Goal: Task Accomplishment & Management: Use online tool/utility

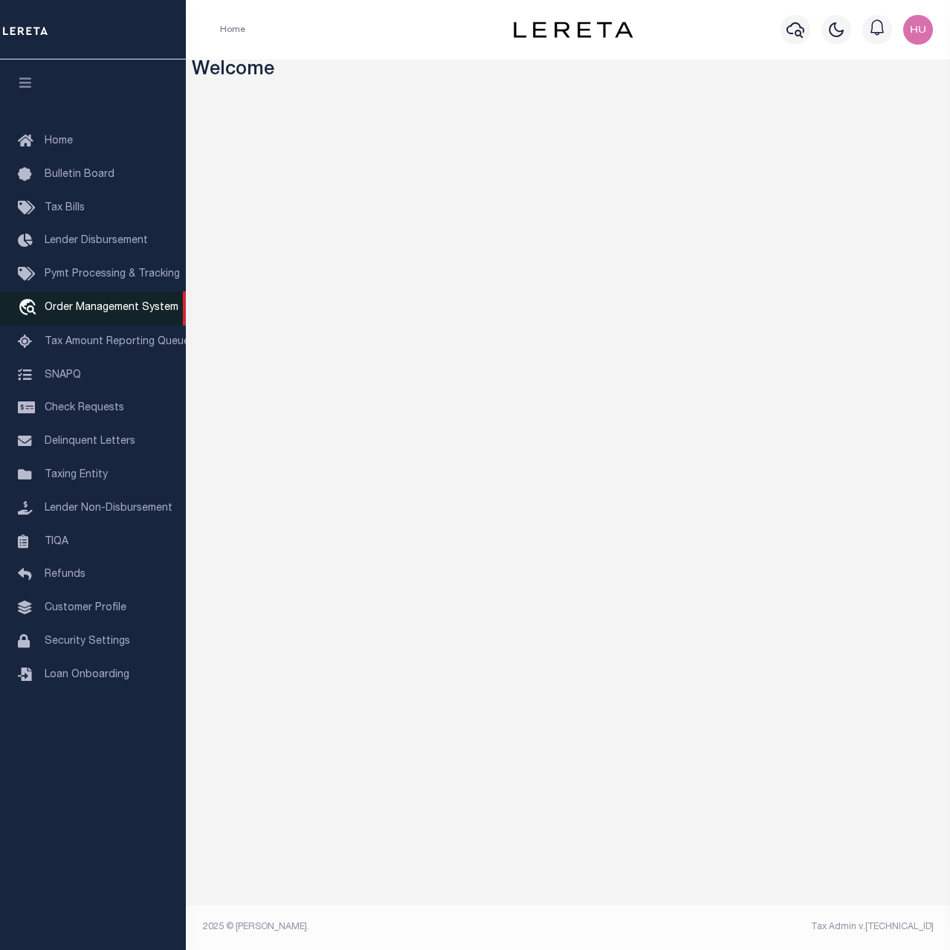
click at [70, 311] on span "Order Management System" at bounding box center [112, 308] width 134 height 10
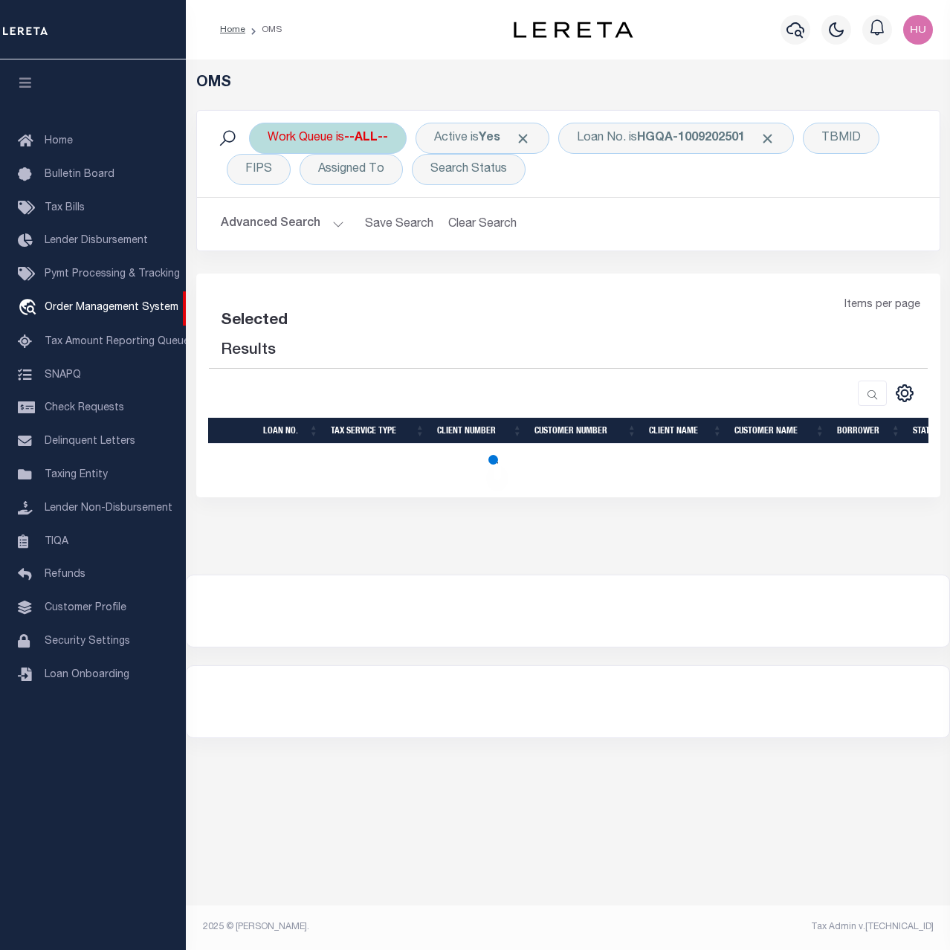
select select "200"
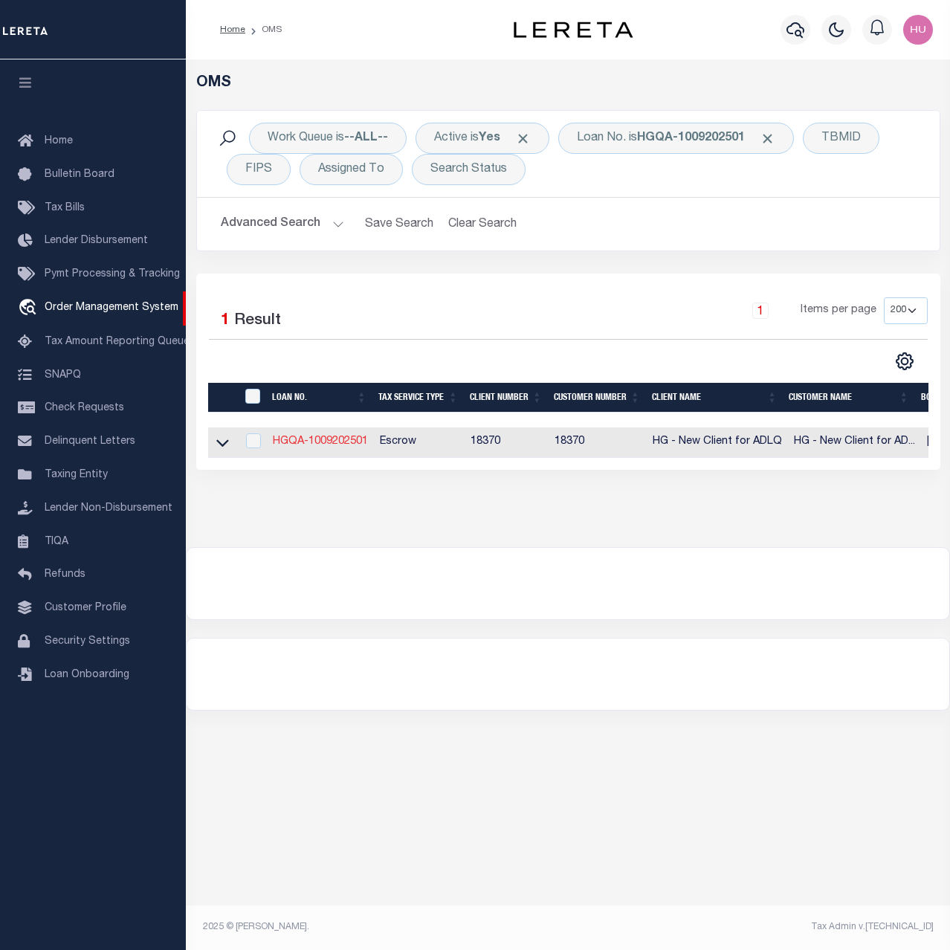
click at [308, 446] on link "HGQA-1009202501" at bounding box center [320, 441] width 95 height 10
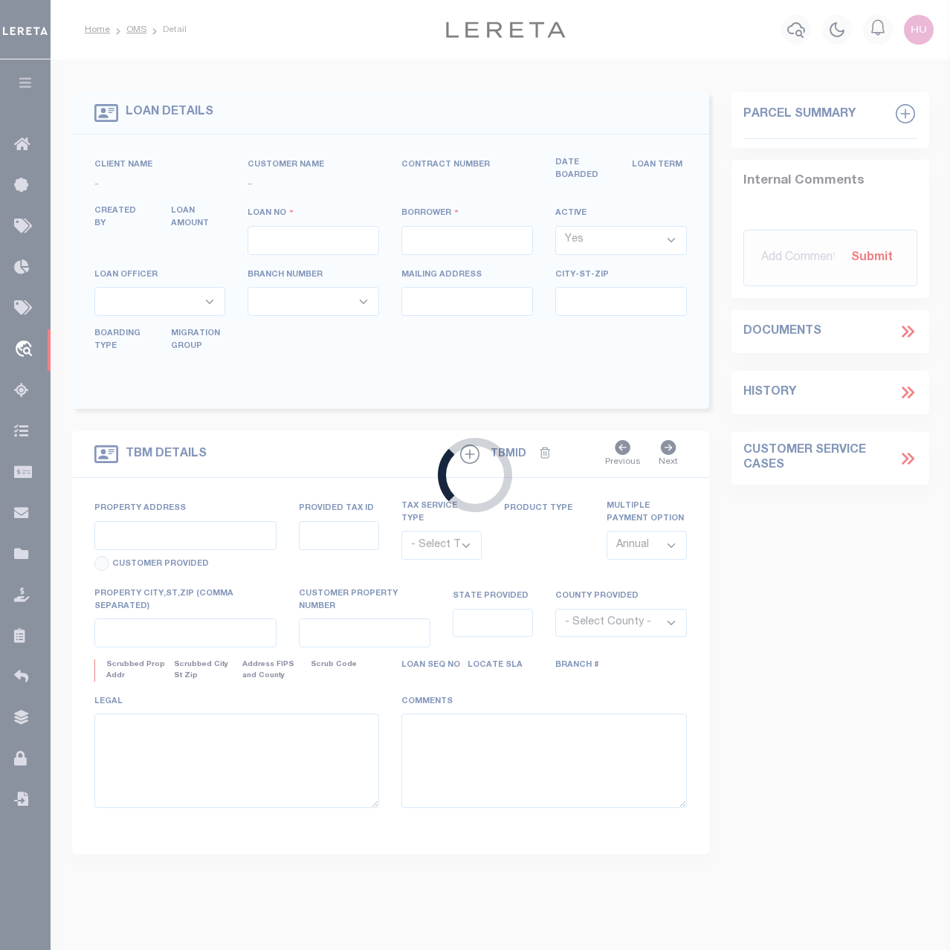
type input "HGQA-1009202501"
type input "Kim O'Neill"
select select
type input "1427 DALEWOOD DR"
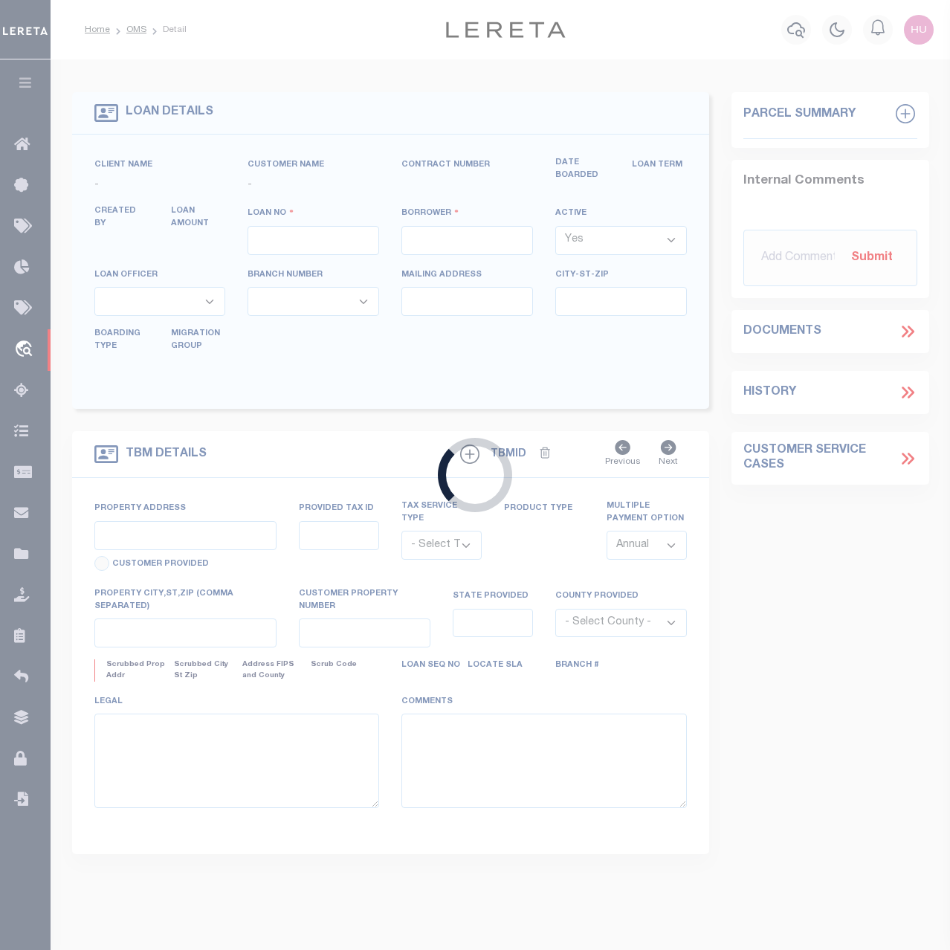
type input "JARRETTSVILLE MD 21084-1236"
type input "03/02/2025"
select select "10"
select select "Escrow"
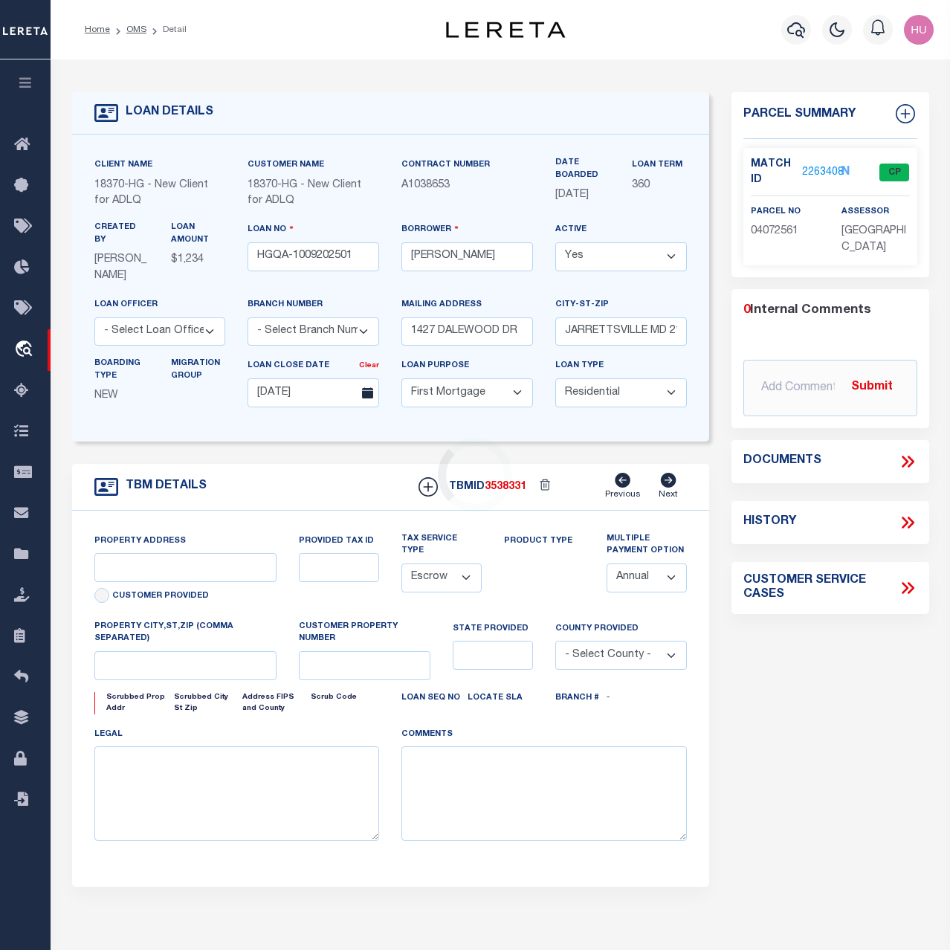
type input "1427 DALEWOOD DR"
type input "JARRETTSVILLE MD 21084-1236"
type input "MD"
select select
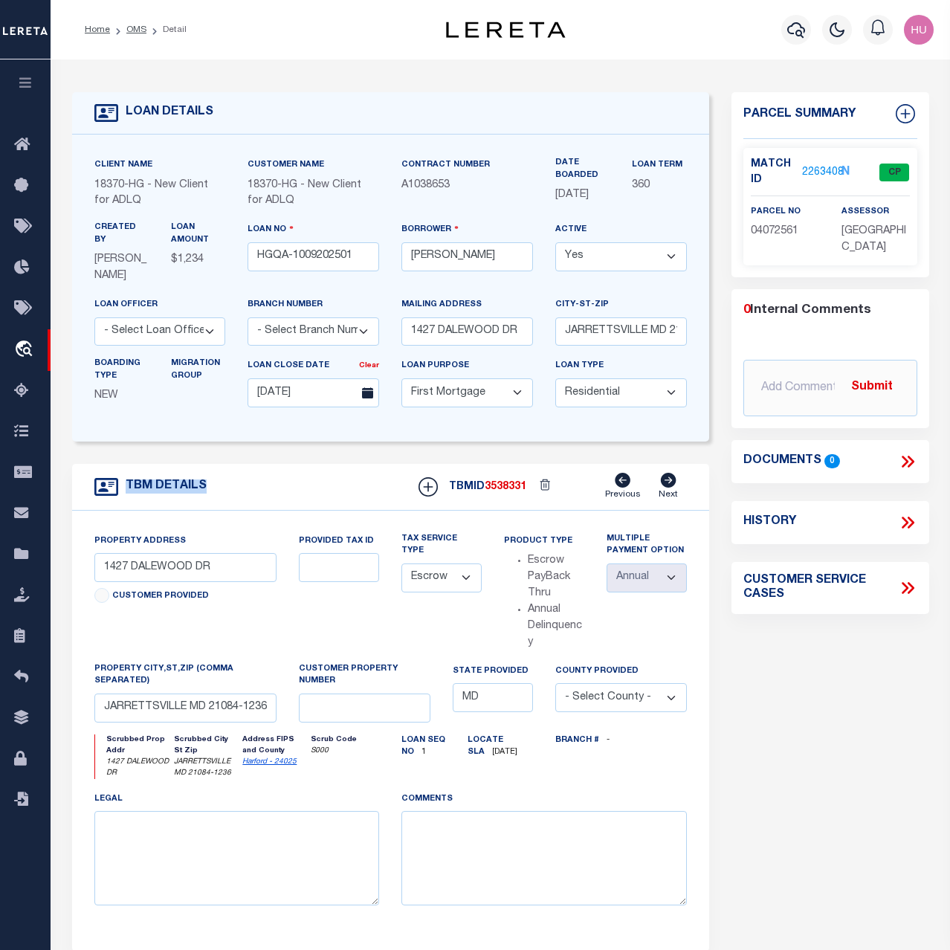
drag, startPoint x: 183, startPoint y: 489, endPoint x: 114, endPoint y: 490, distance: 69.1
click at [114, 490] on div "TBM DETAILS TBMID 3538331 Previous Next" at bounding box center [390, 487] width 637 height 47
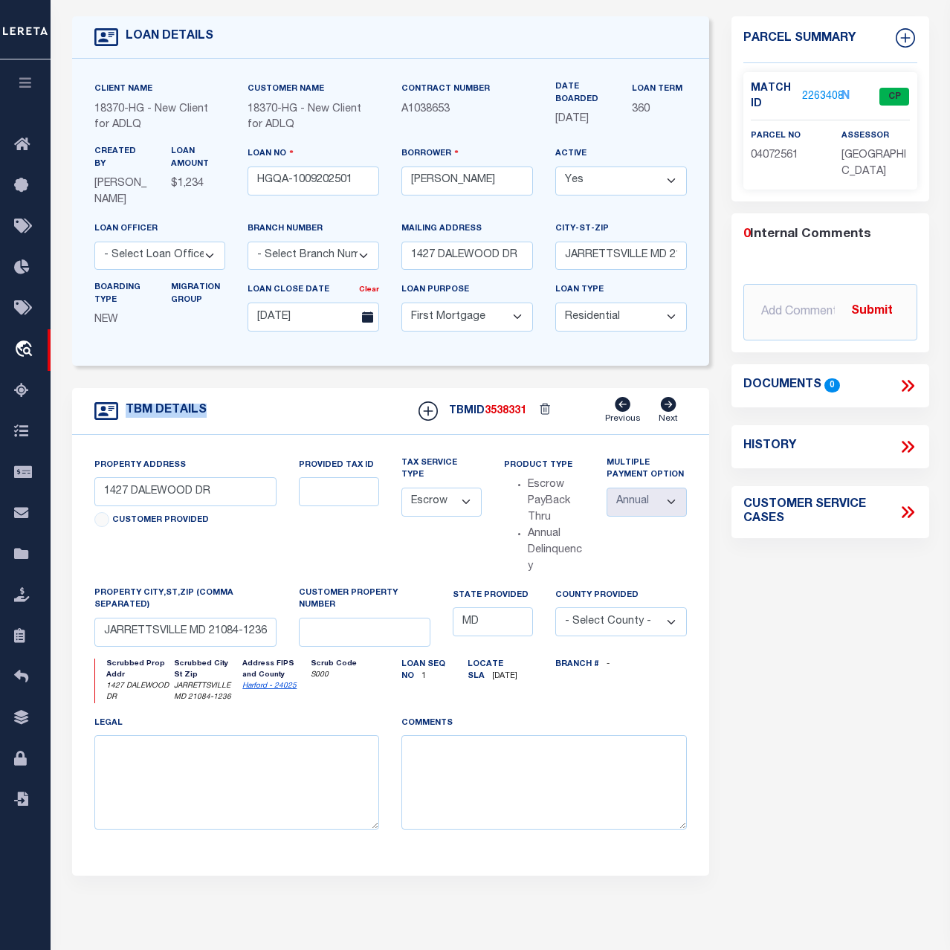
scroll to position [152, 0]
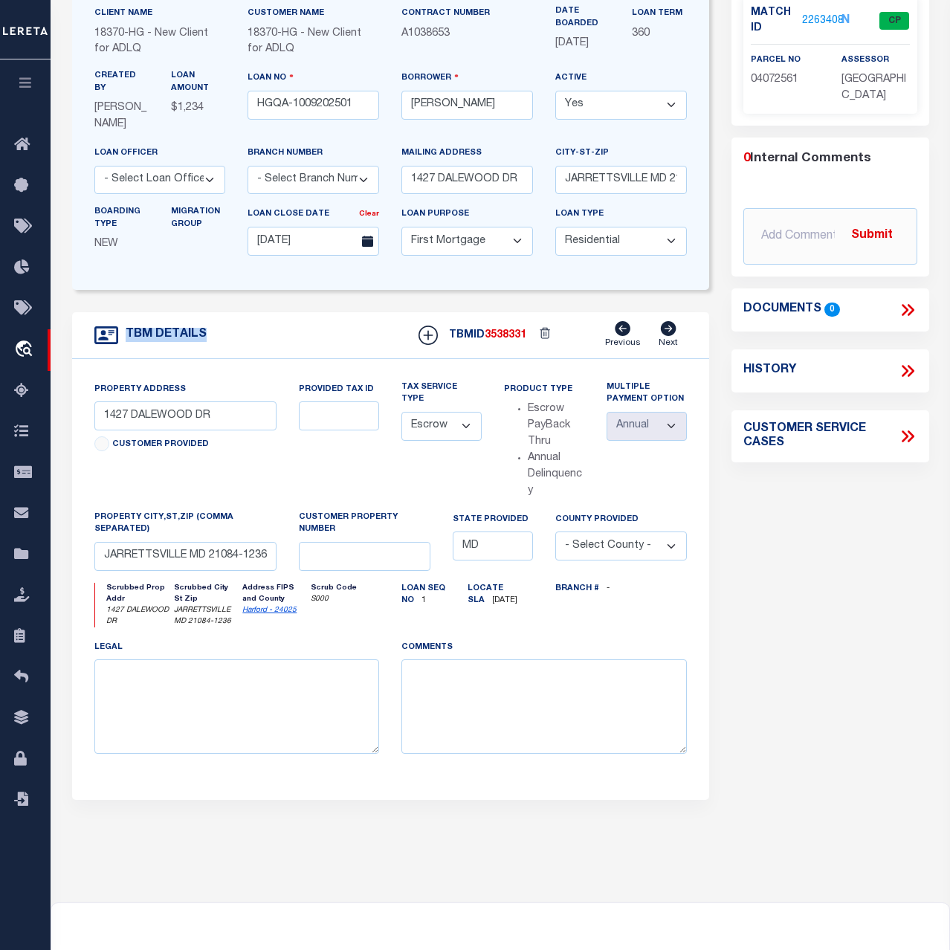
click at [788, 561] on div "Parcel Summary Match ID 2263408 N parcel no 04072561 assessor 0" at bounding box center [830, 399] width 220 height 917
drag, startPoint x: 535, startPoint y: 493, endPoint x: 504, endPoint y: 391, distance: 106.5
click at [504, 391] on div "Product Type Escrow PayBack Thru Annual Delinquency" at bounding box center [544, 440] width 80 height 118
click at [786, 520] on div "Parcel Summary Match ID 2263408 N parcel no 04072561 assessor 0" at bounding box center [830, 399] width 220 height 917
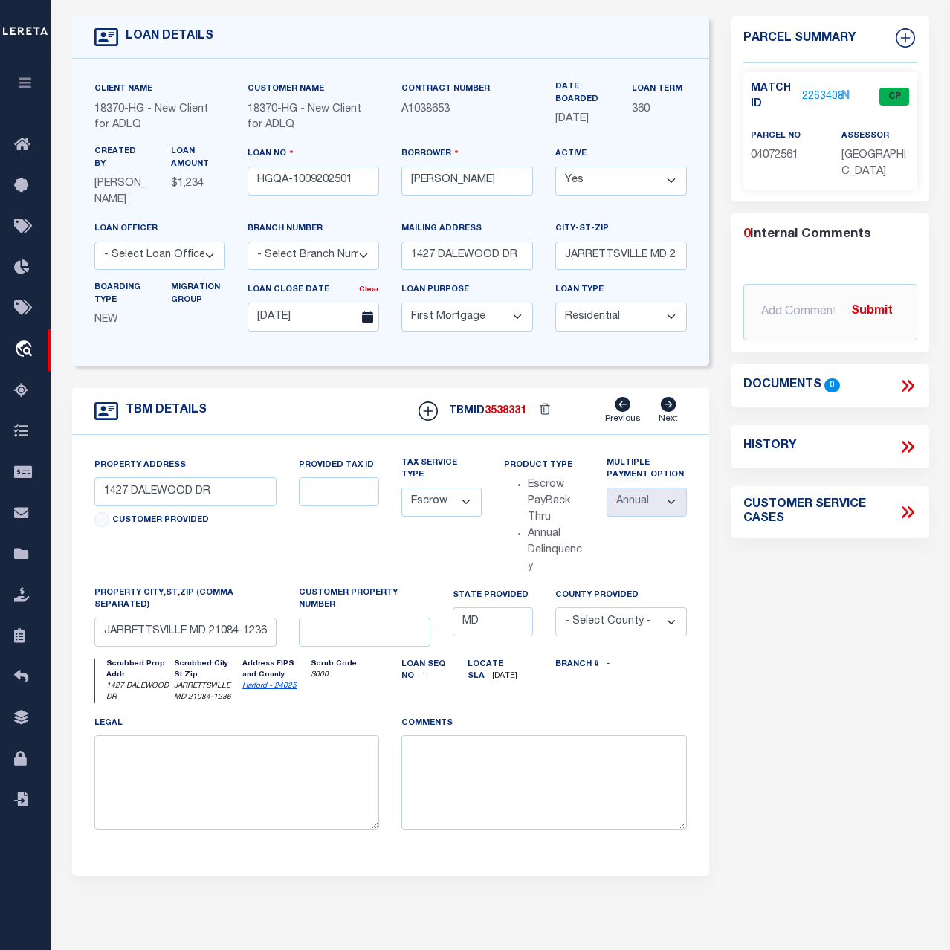
scroll to position [0, 0]
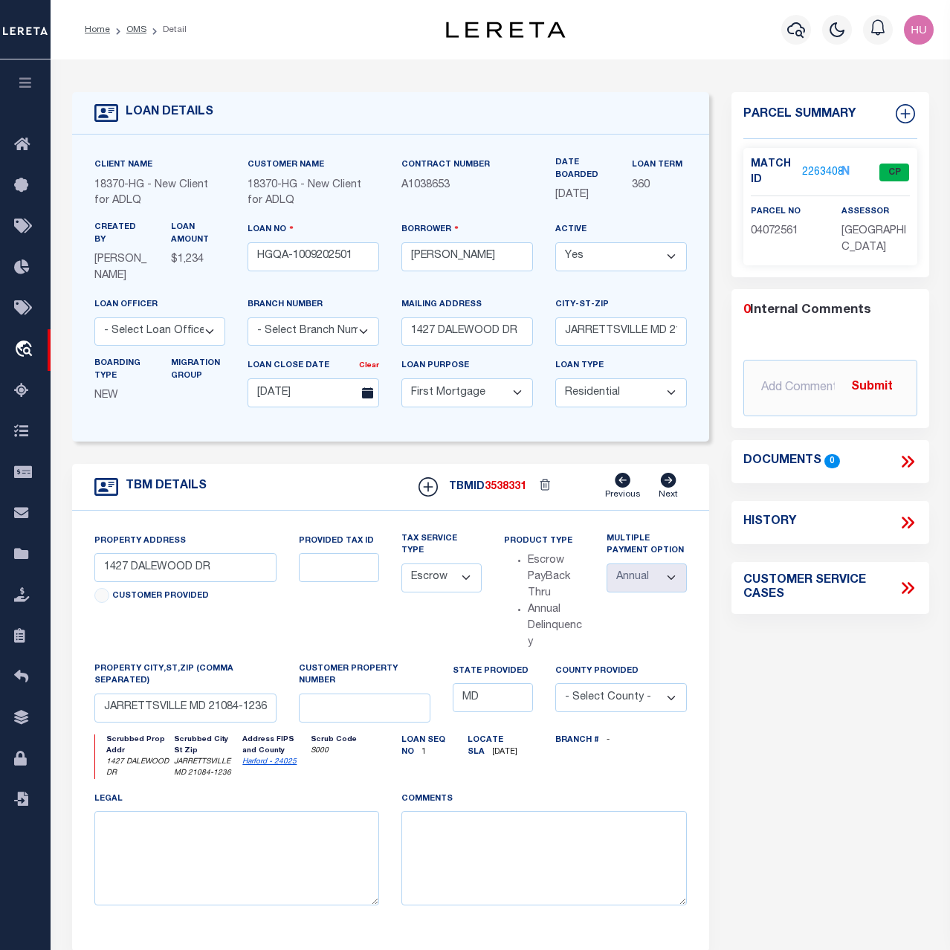
click at [824, 171] on link "2263408" at bounding box center [823, 173] width 42 height 16
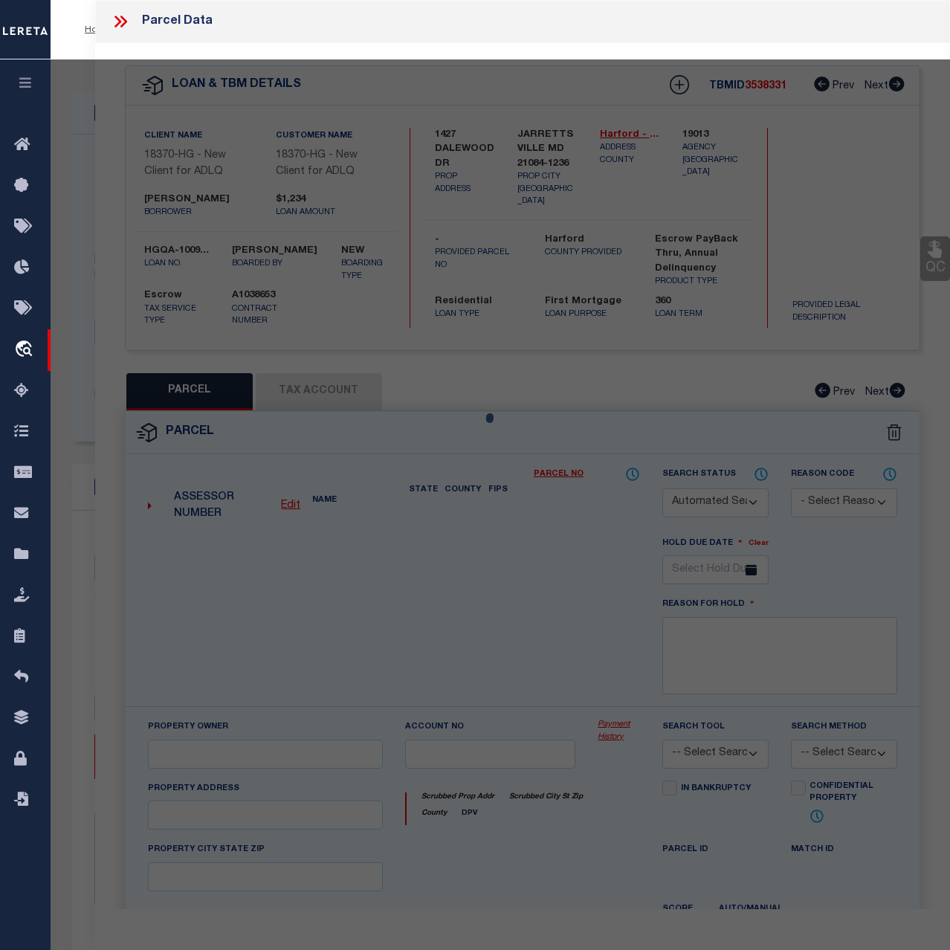
checkbox input "false"
select select "CP"
type input "BENJAMIN B PRIEBE"
select select "ATL"
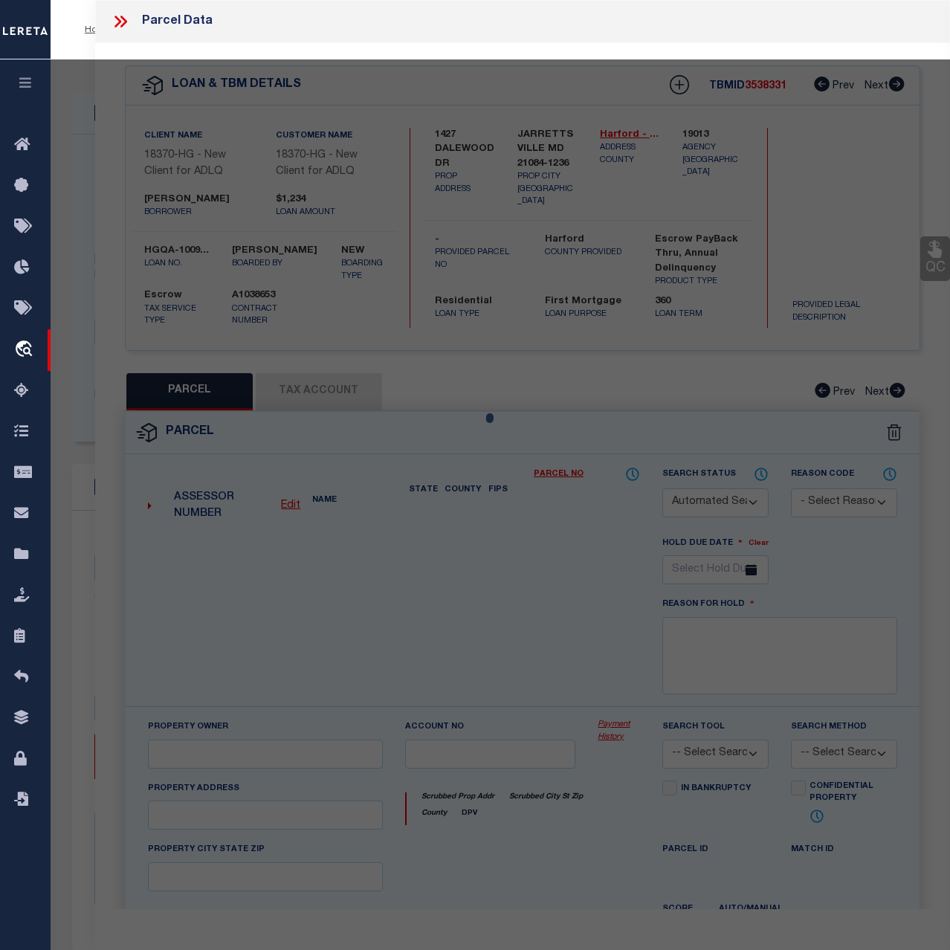
select select "ADD"
type input "1427 DALEWOOD DR"
checkbox input "false"
type input "JARRETTSVILLE, MD 21084"
type textarea "LOT 21 141/160X186 1427 DALEWOOD DRIVE SPRING MEAD S2 P 17/39"
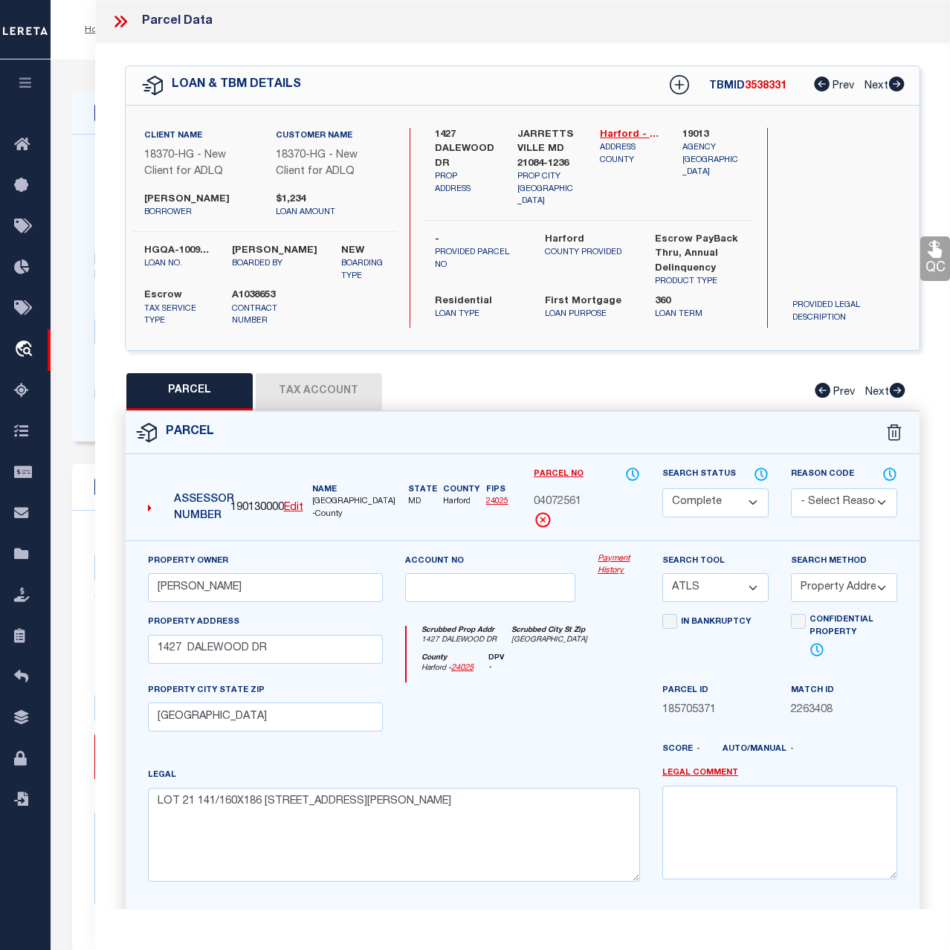
click at [612, 560] on link "Payment History" at bounding box center [619, 565] width 42 height 25
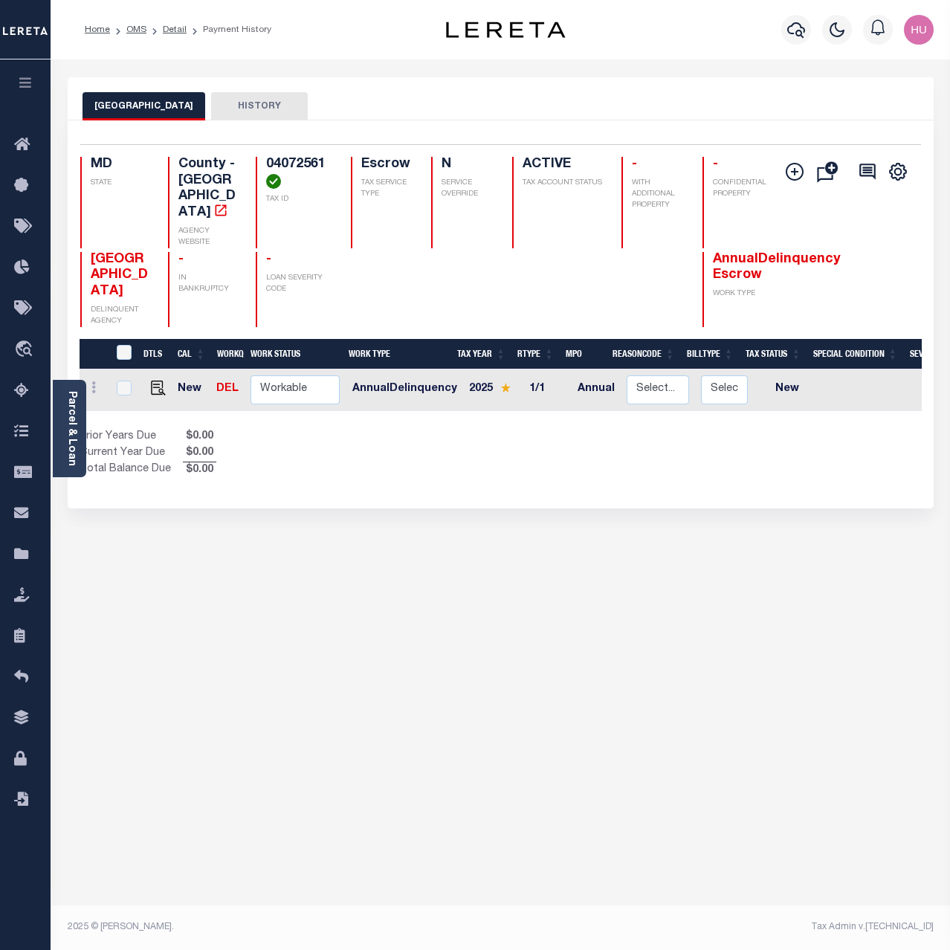
click at [525, 634] on div "HARFORD COUNTY HISTORY Selected 1 Result" at bounding box center [500, 511] width 888 height 869
